Goal: Check status: Check status

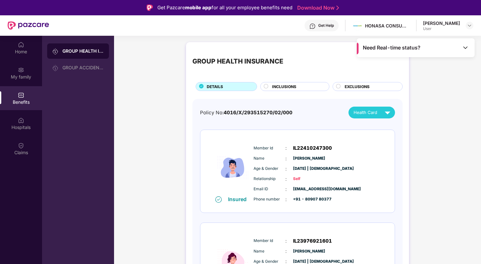
click at [396, 49] on span "Need Real-time status?" at bounding box center [392, 47] width 58 height 7
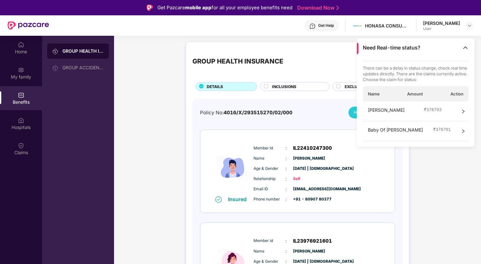
click at [462, 111] on icon "right" at bounding box center [463, 111] width 4 height 4
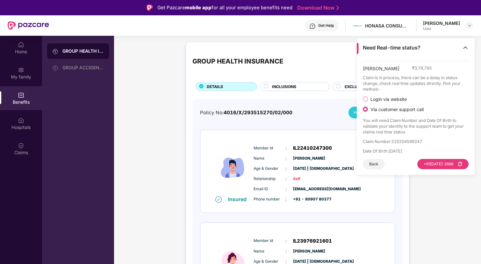
click at [466, 44] on div "Need Real-time status?" at bounding box center [416, 47] width 118 height 19
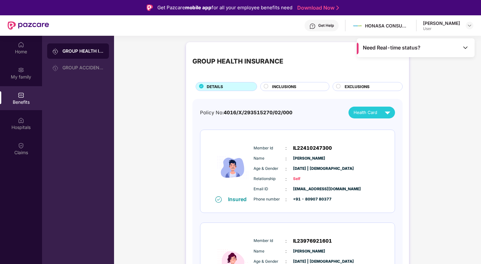
click at [471, 30] on div "[PERSON_NAME] User" at bounding box center [448, 25] width 50 height 11
click at [469, 26] on img at bounding box center [469, 25] width 5 height 5
click at [387, 48] on span "Need Real-time status?" at bounding box center [392, 47] width 58 height 7
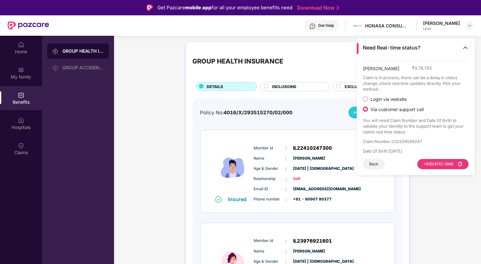
click at [374, 164] on button "Back" at bounding box center [374, 164] width 22 height 10
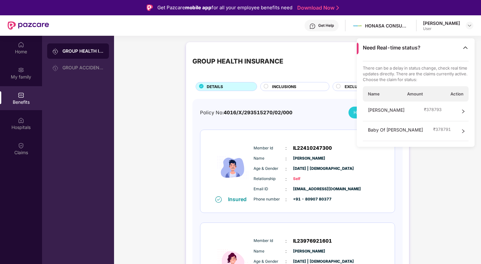
click at [432, 125] on div "Baby Of [PERSON_NAME] ₹ 378791" at bounding box center [416, 131] width 106 height 20
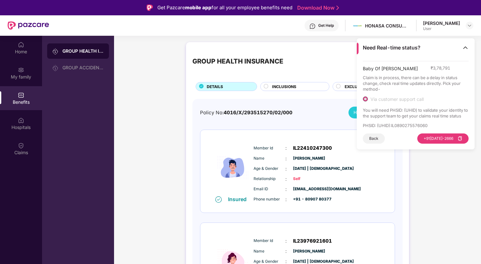
click at [369, 141] on button "Back" at bounding box center [374, 138] width 22 height 10
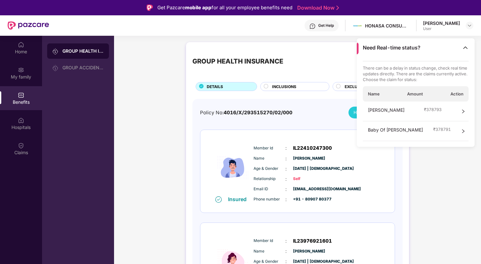
click at [321, 63] on div "GROUP HEALTH INSURANCE" at bounding box center [297, 61] width 210 height 26
click at [465, 47] on img at bounding box center [465, 47] width 6 height 6
